Goal: Task Accomplishment & Management: Complete application form

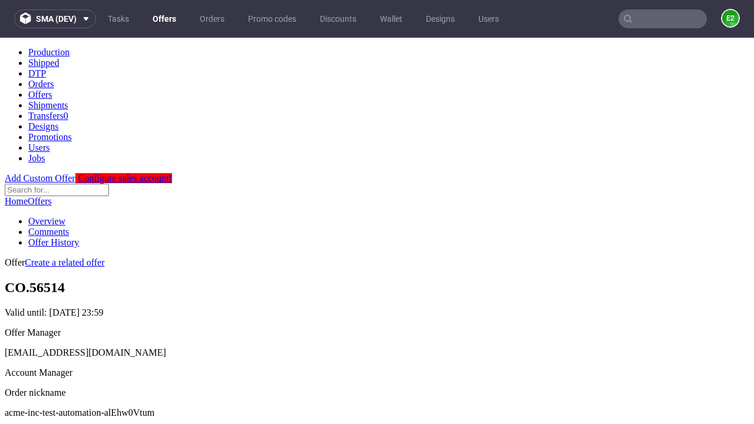
scroll to position [117, 0]
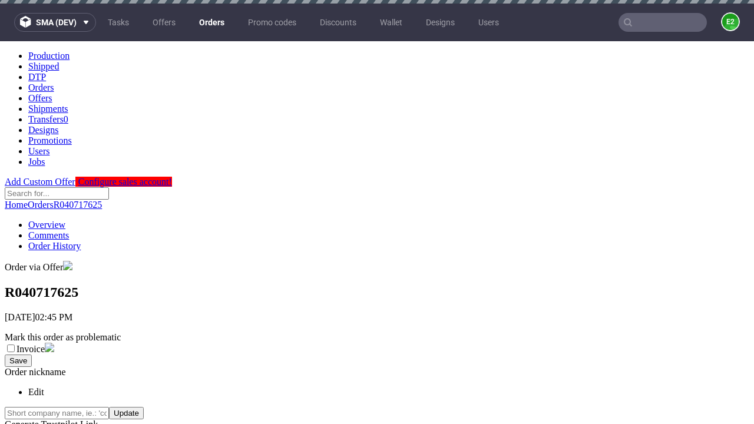
scroll to position [267, 0]
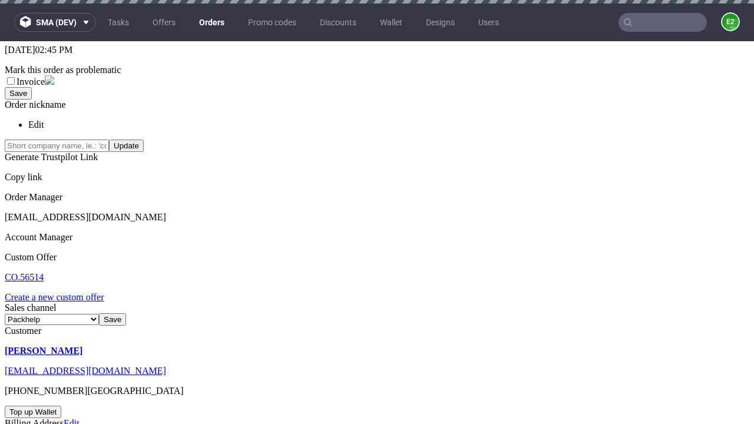
click at [60, 292] on link "Create a new custom offer" at bounding box center [55, 297] width 100 height 10
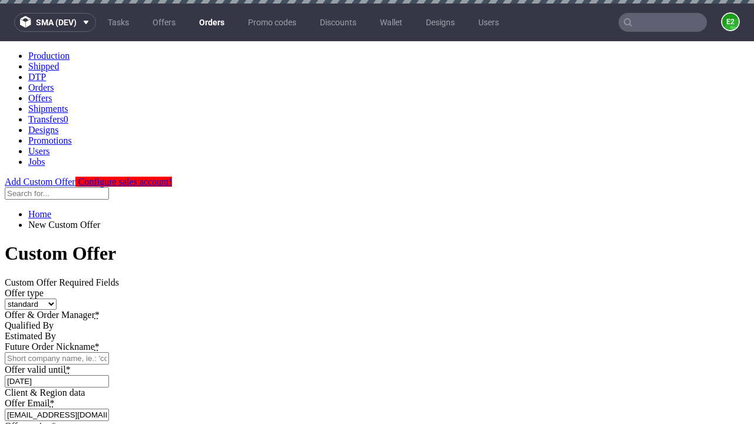
scroll to position [0, 0]
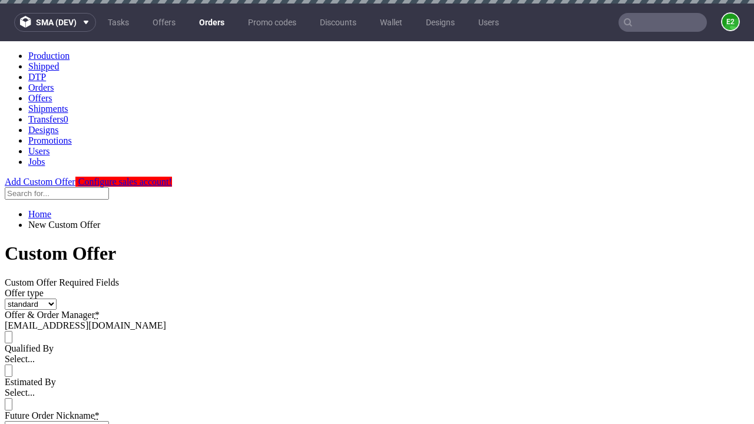
type input "acme-inc-test-automation-alEhw0Vtum"
type input "[DATE]"
type input "[EMAIL_ADDRESS][DOMAIN_NAME]"
select select "gb"
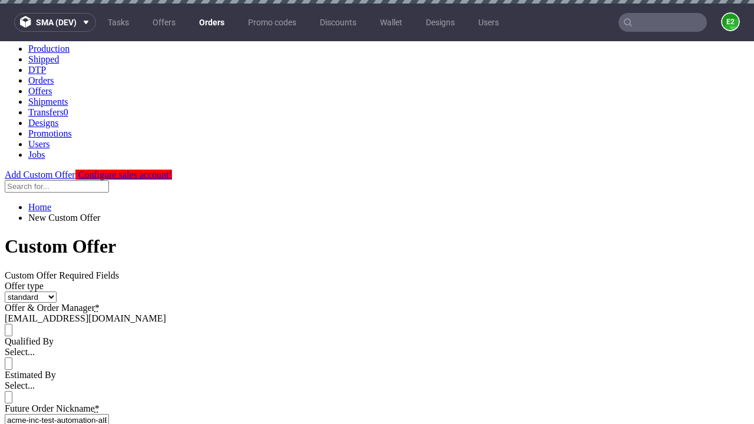
scroll to position [4, 0]
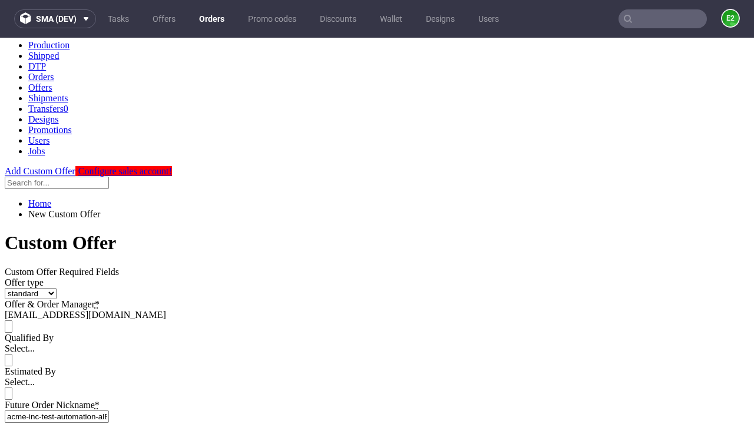
type input "[EMAIL_ADDRESS][DOMAIN_NAME]"
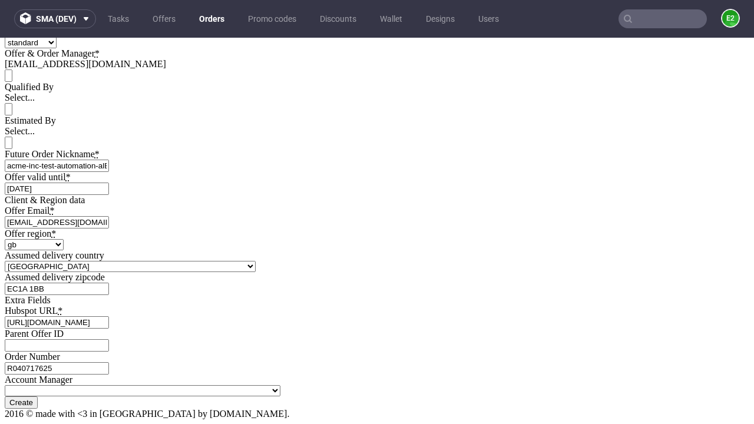
type input "[URL][DOMAIN_NAME]"
click at [38, 396] on input "Create" at bounding box center [21, 402] width 33 height 12
type input "Please wait..."
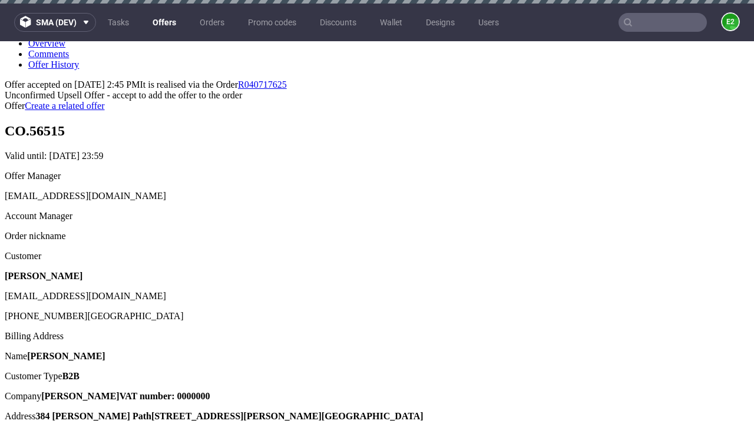
scroll to position [4, 0]
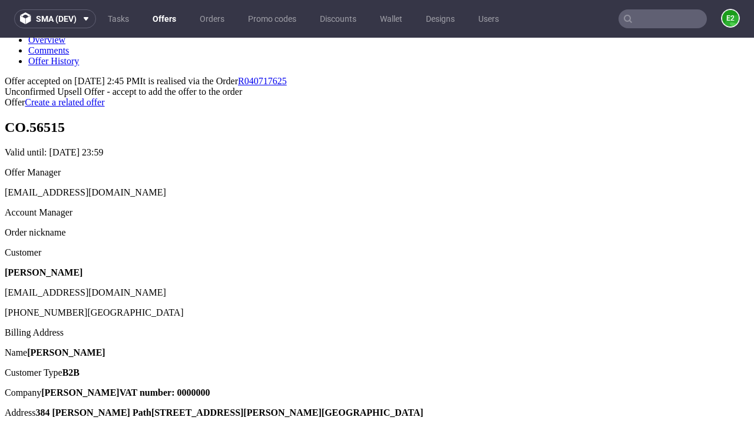
type input "In progress..."
